Goal: Find specific page/section: Find specific page/section

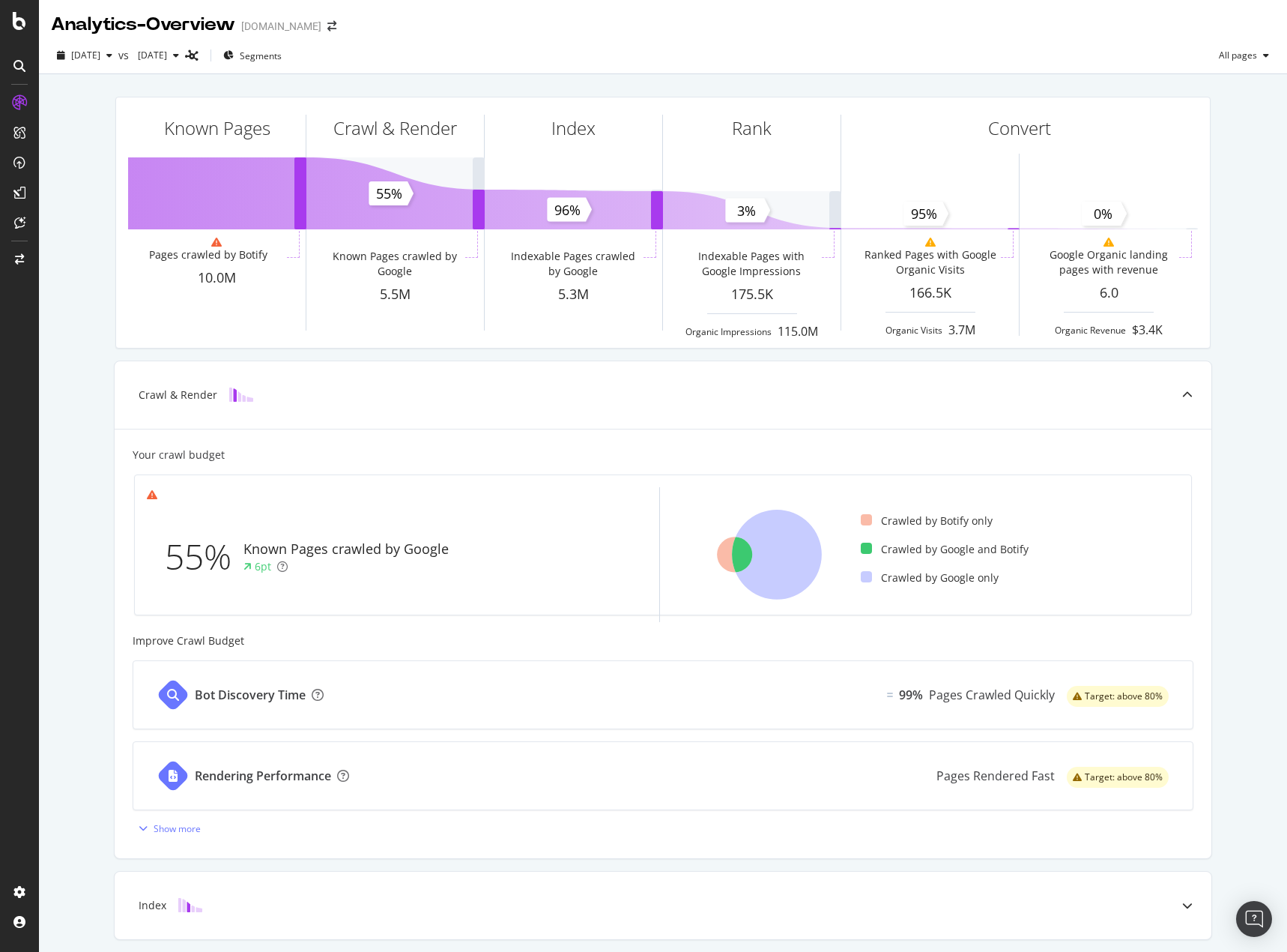
click at [1222, 566] on div "Known Pages Pages crawled by Botify 10.0M Crawl & Render Known Pages crawled by…" at bounding box center [662, 620] width 1248 height 1091
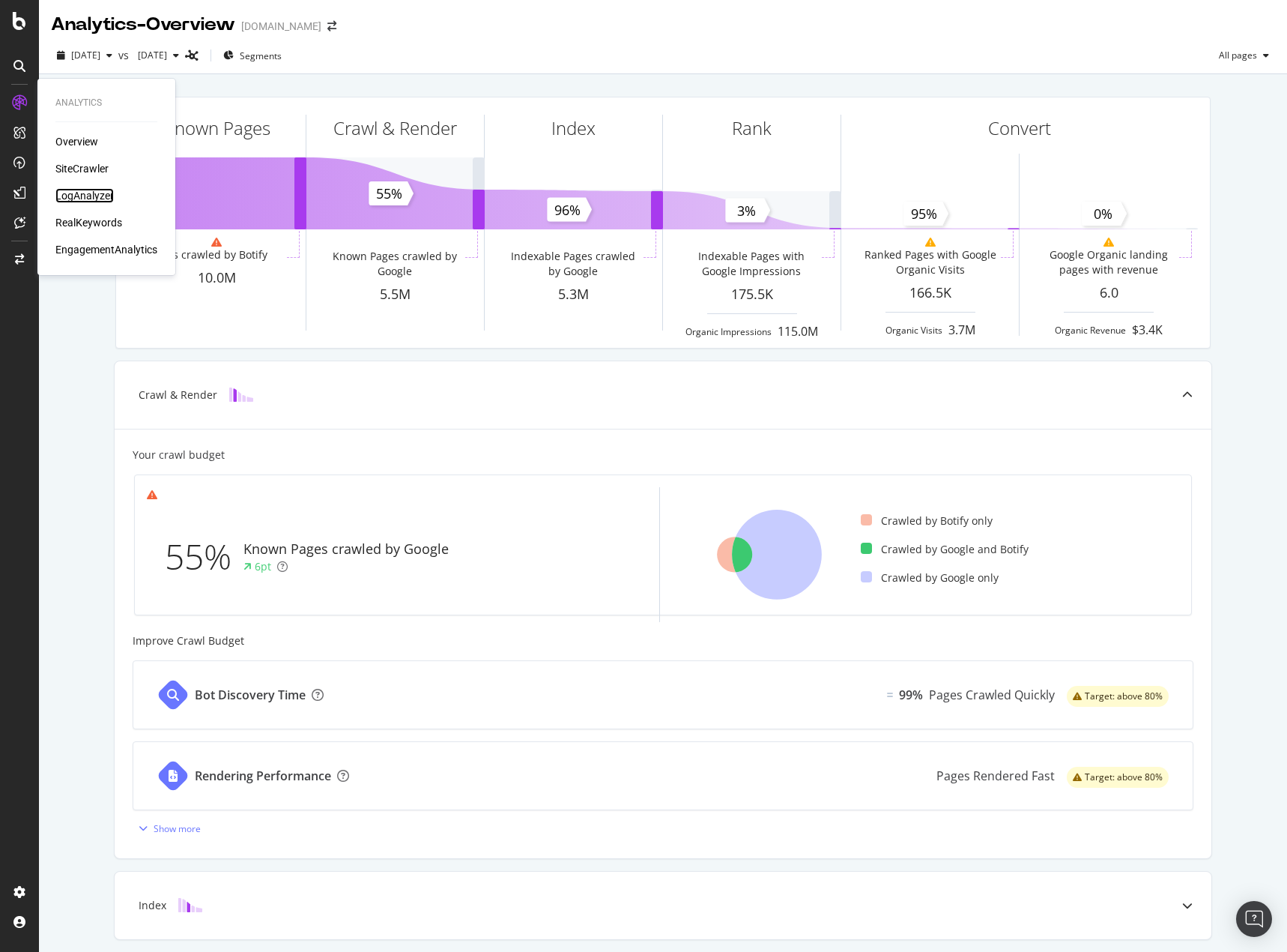
click at [96, 196] on div "LogAnalyzer" at bounding box center [85, 195] width 58 height 15
